Goal: Task Accomplishment & Management: Manage account settings

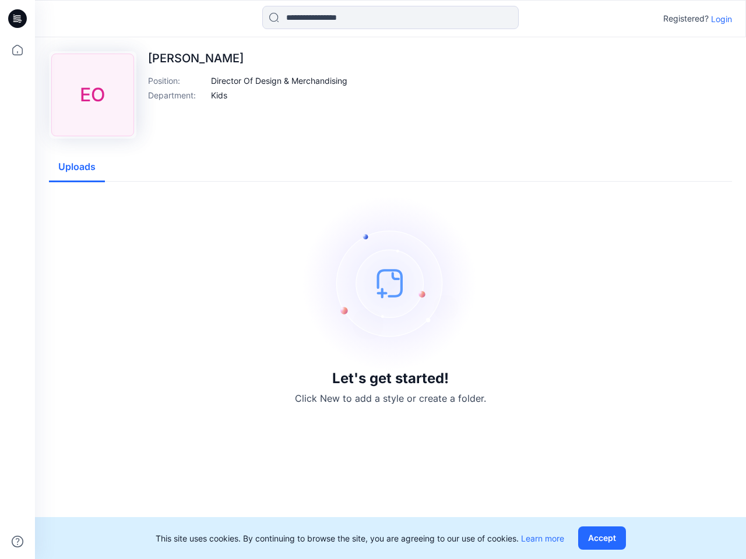
click at [373, 280] on img at bounding box center [390, 283] width 175 height 175
click at [18, 19] on icon at bounding box center [19, 19] width 5 height 1
click at [17, 50] on icon at bounding box center [18, 50] width 26 height 26
click at [17, 542] on icon at bounding box center [18, 542] width 12 height 12
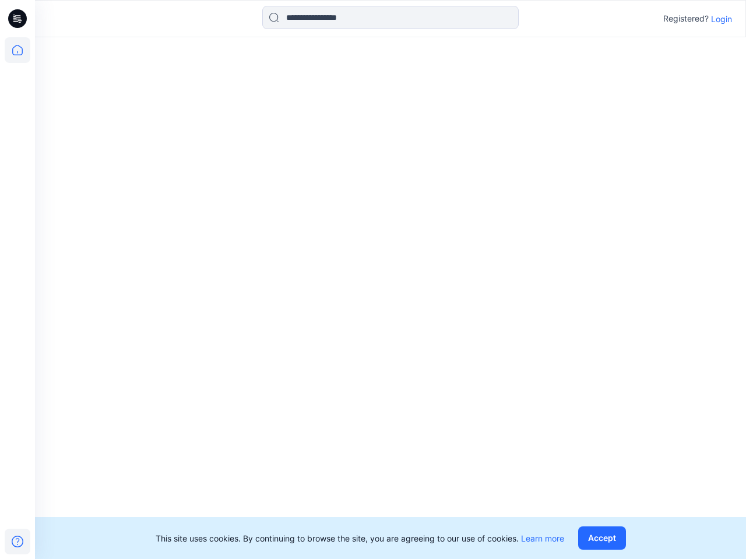
click at [390, 17] on input at bounding box center [390, 17] width 256 height 23
click at [721, 19] on p "Login" at bounding box center [721, 19] width 21 height 12
click at [280, 80] on div at bounding box center [390, 298] width 711 height 522
click at [219, 95] on div at bounding box center [390, 298] width 711 height 522
click at [77, 167] on div at bounding box center [390, 298] width 711 height 522
